Goal: Find contact information: Find contact information

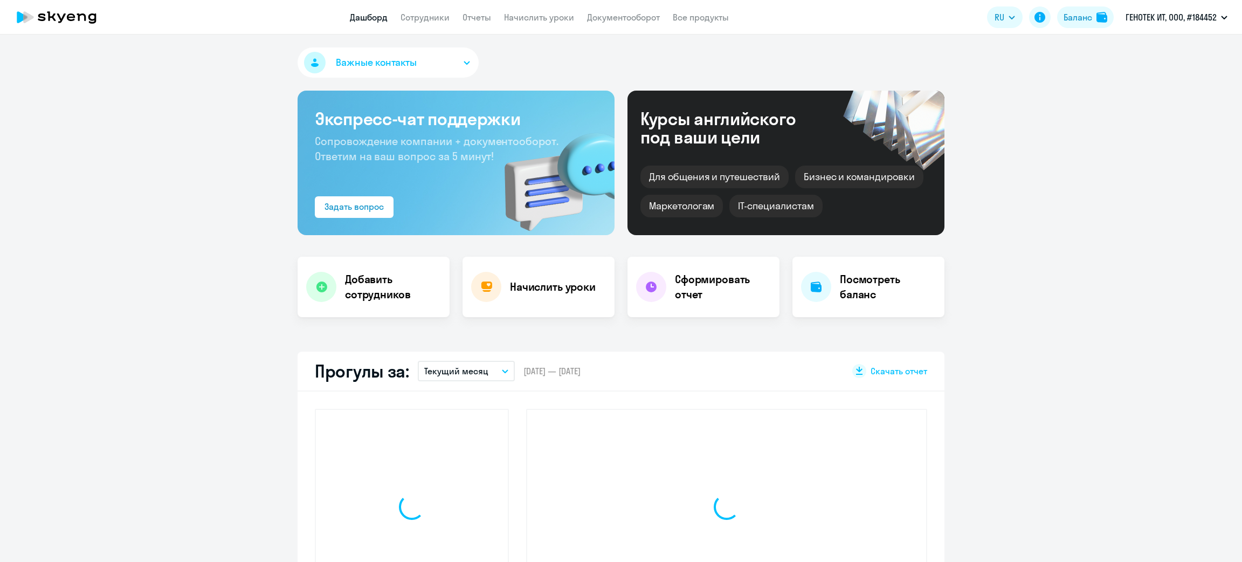
select select "30"
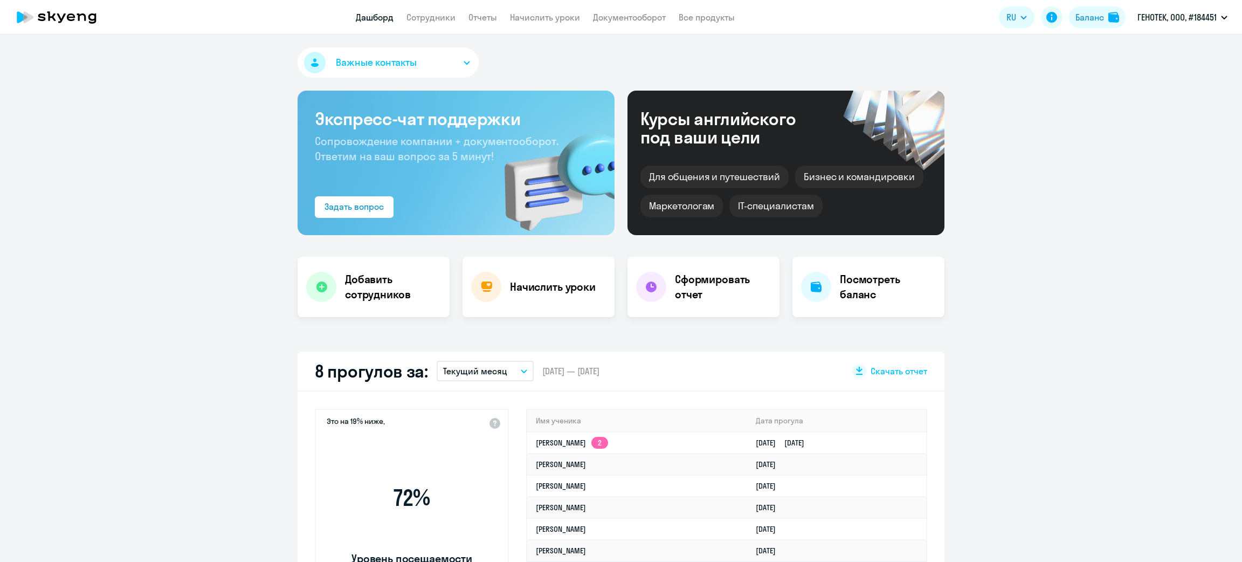
select select "30"
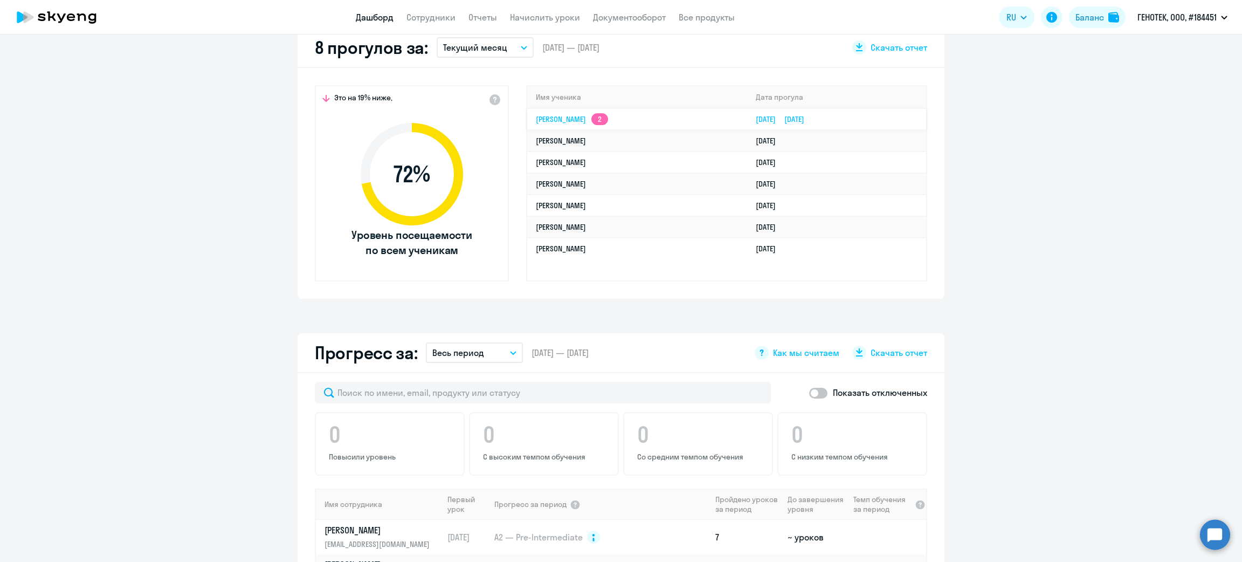
click at [639, 120] on td "[PERSON_NAME] 2" at bounding box center [637, 119] width 220 height 22
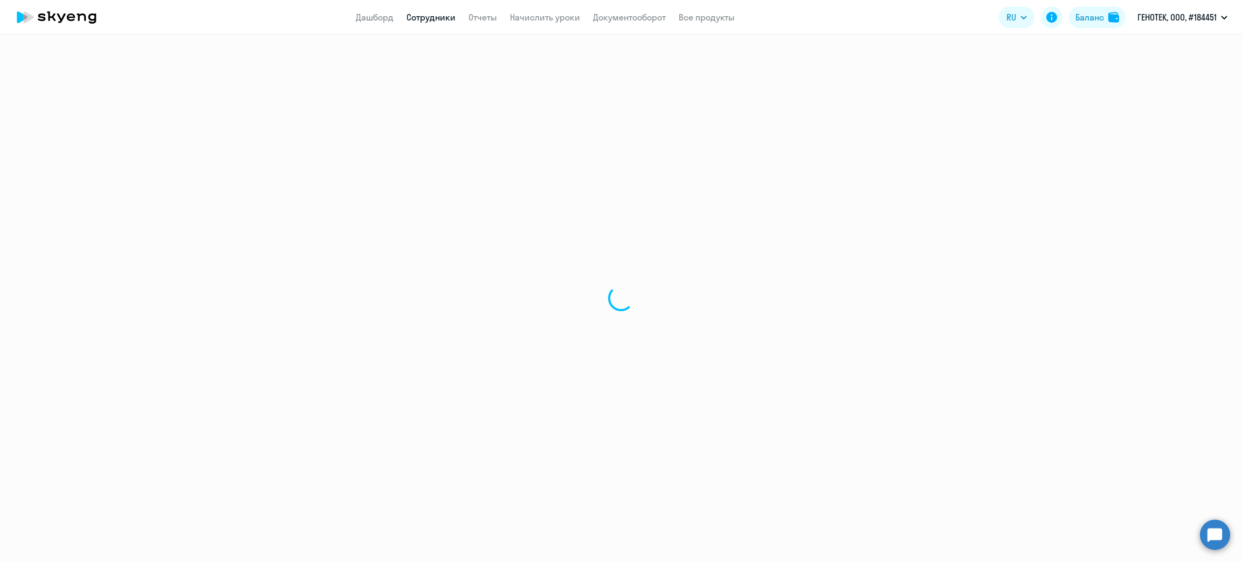
select select "english"
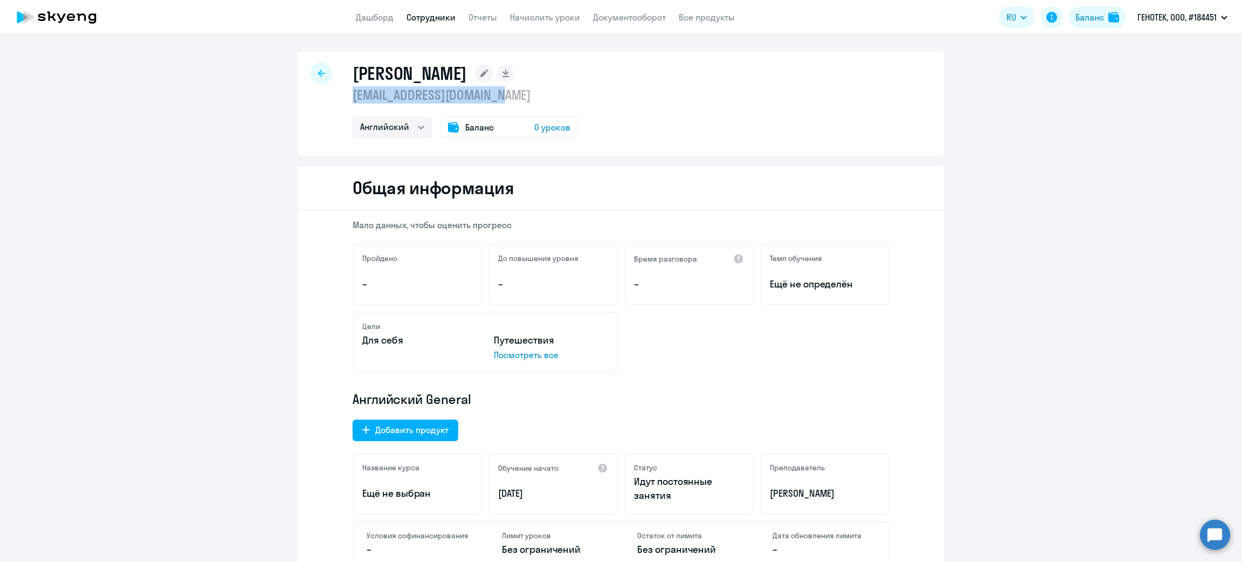
drag, startPoint x: 517, startPoint y: 97, endPoint x: 348, endPoint y: 99, distance: 168.8
click at [353, 99] on p "[EMAIL_ADDRESS][DOMAIN_NAME]" at bounding box center [465, 94] width 225 height 17
copy p "[EMAIL_ADDRESS][DOMAIN_NAME]"
click at [565, 18] on link "Начислить уроки" at bounding box center [545, 17] width 70 height 11
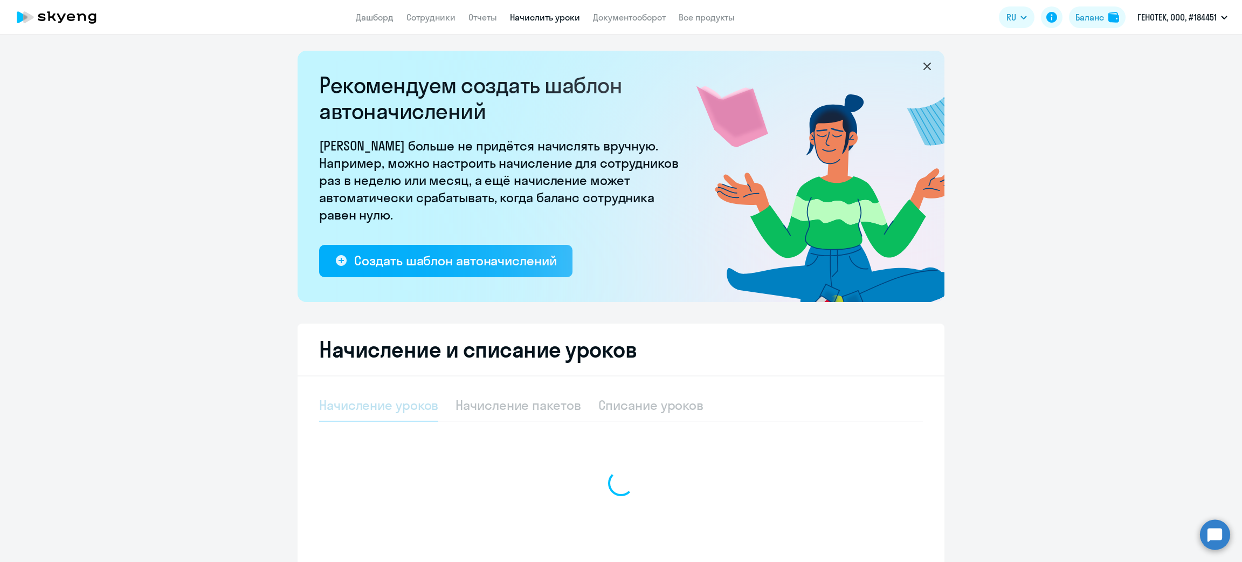
select select "10"
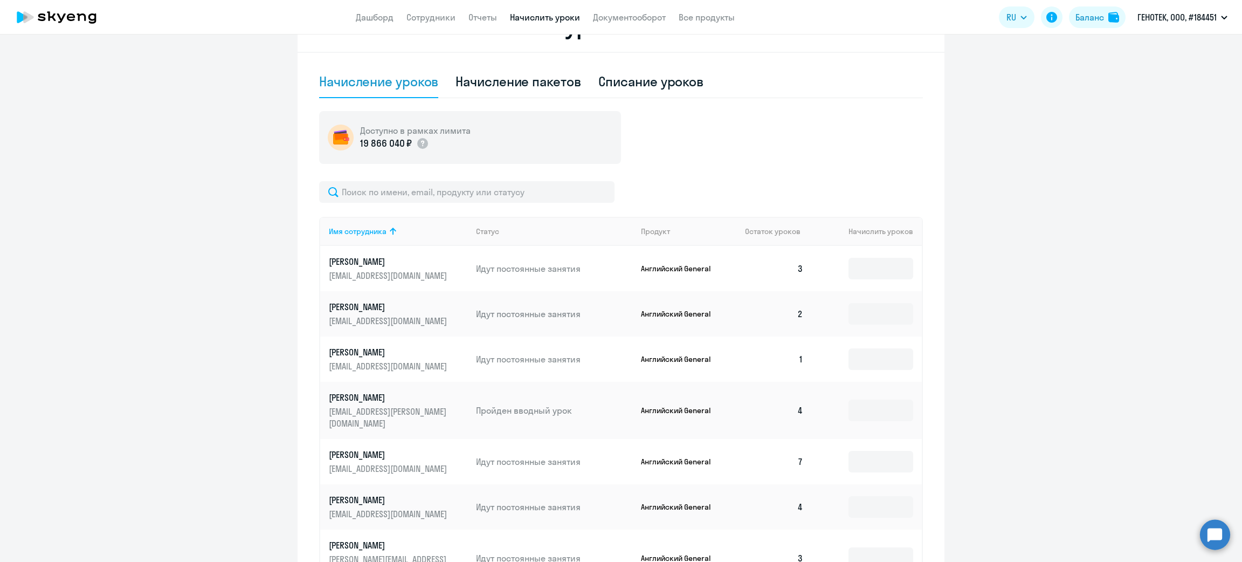
scroll to position [404, 0]
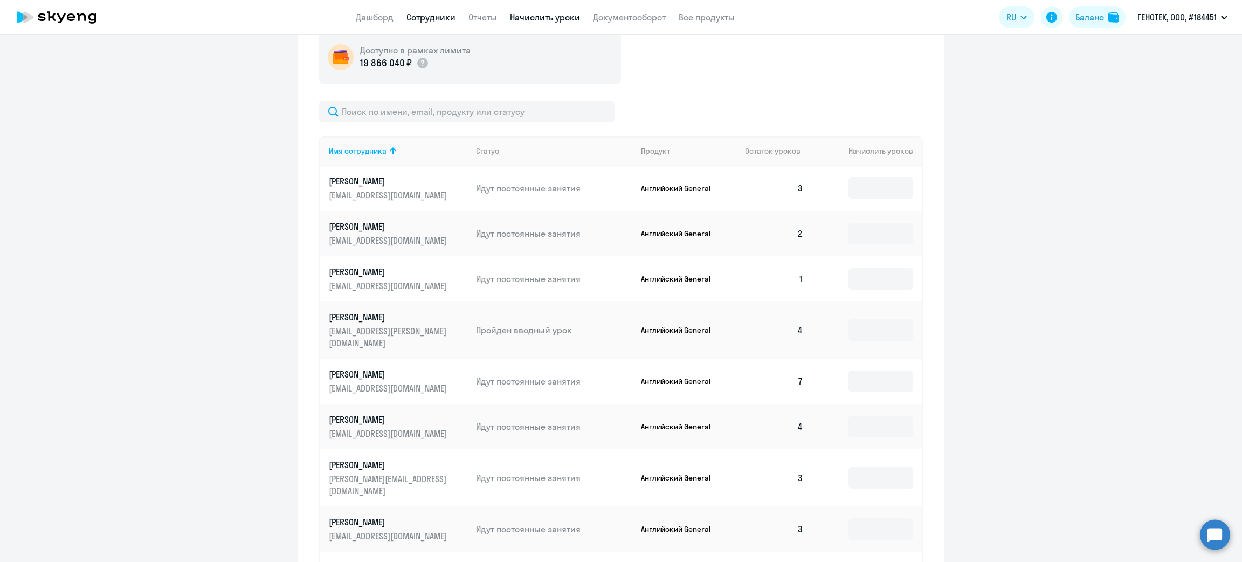
click at [445, 18] on link "Сотрудники" at bounding box center [430, 17] width 49 height 11
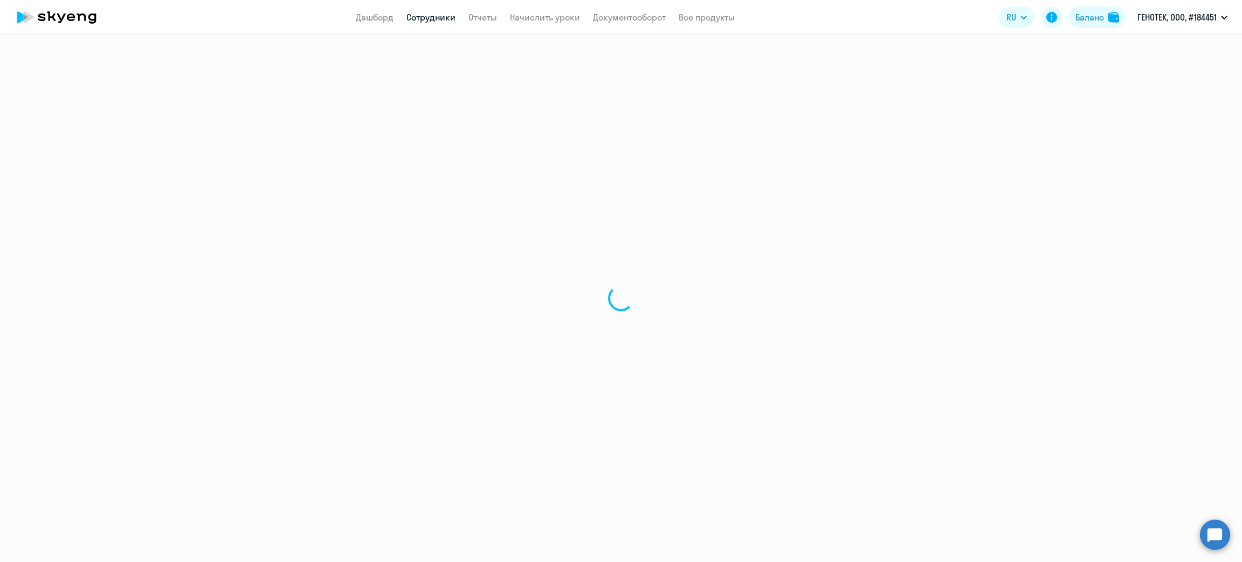
select select "30"
